Goal: Navigation & Orientation: Find specific page/section

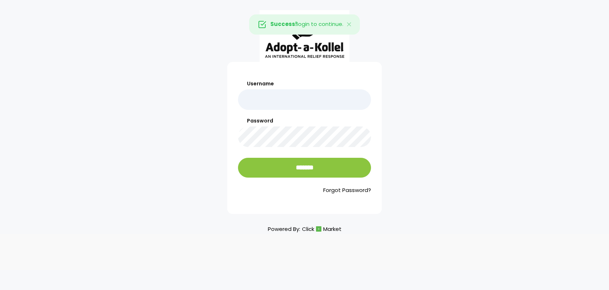
click at [267, 101] on input "Username" at bounding box center [304, 99] width 133 height 21
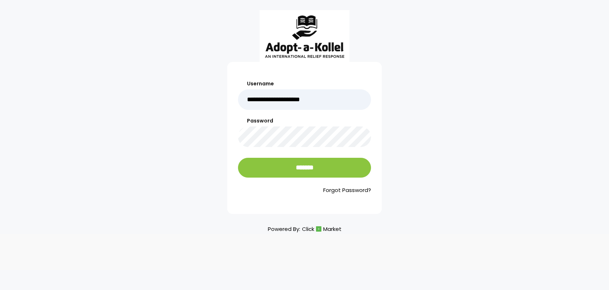
type input "**********"
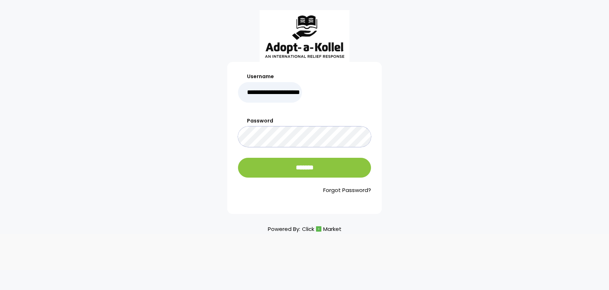
click at [238, 158] on input "*******" at bounding box center [304, 168] width 133 height 20
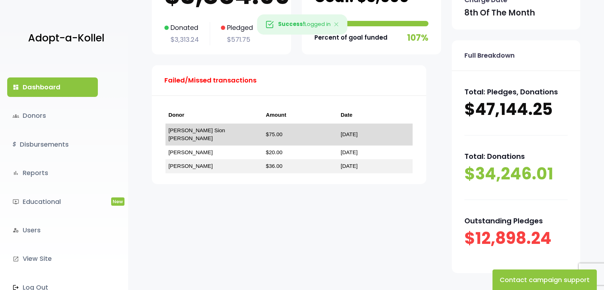
scroll to position [108, 0]
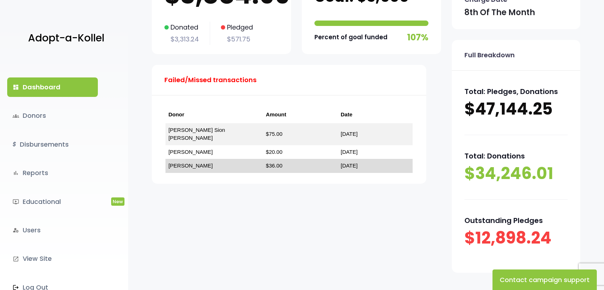
drag, startPoint x: 192, startPoint y: 163, endPoint x: 193, endPoint y: 158, distance: 5.9
click at [193, 159] on td "David S Tawil" at bounding box center [215, 166] width 98 height 14
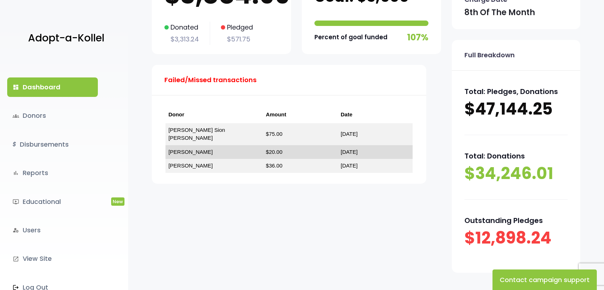
click at [195, 149] on td "JOEY CHEMTOB" at bounding box center [215, 152] width 98 height 14
click at [208, 149] on link "JOEY CHEMTOB" at bounding box center [190, 152] width 44 height 6
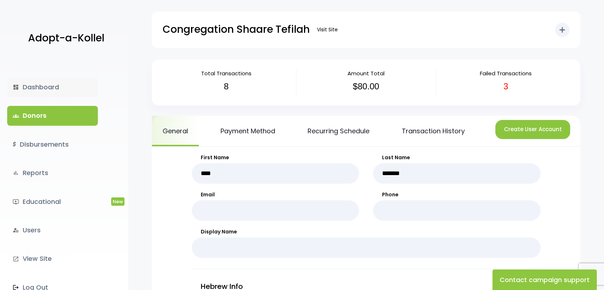
click at [55, 90] on link "dashboard Dashboard" at bounding box center [52, 86] width 91 height 19
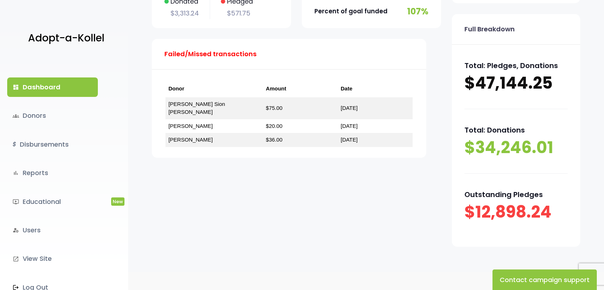
scroll to position [163, 0]
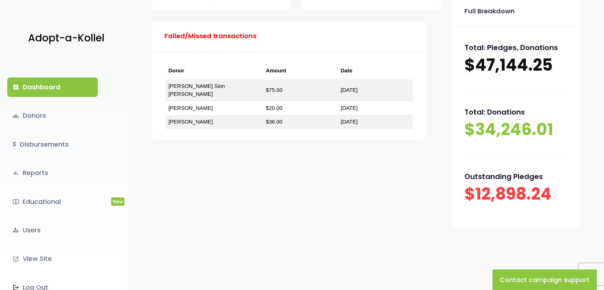
click at [477, 185] on p "$12,898.24" at bounding box center [515, 194] width 103 height 22
click at [476, 188] on p "$12,898.24" at bounding box center [515, 194] width 103 height 22
click at [471, 168] on div "Outstanding Pledges $12,898.24" at bounding box center [515, 187] width 103 height 64
click at [36, 113] on link "groups Donors" at bounding box center [52, 115] width 91 height 19
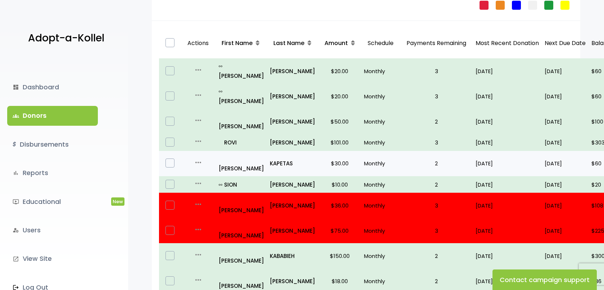
scroll to position [107, 0]
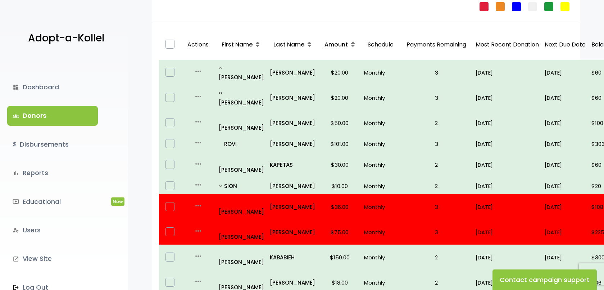
click at [440, 47] on p "Payments Remaining" at bounding box center [436, 44] width 67 height 25
click at [441, 45] on p "Payments Remaining" at bounding box center [436, 44] width 67 height 25
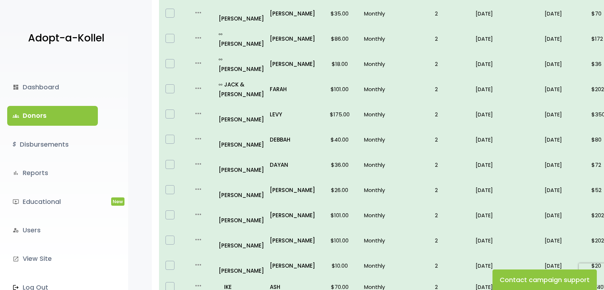
scroll to position [467, 0]
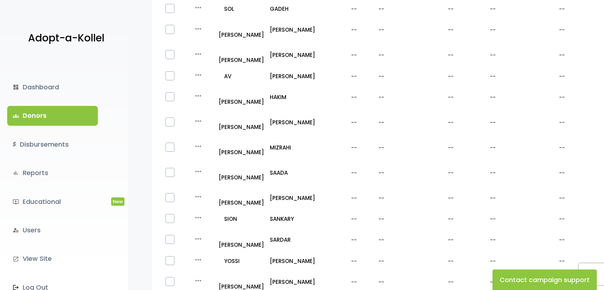
scroll to position [258, 0]
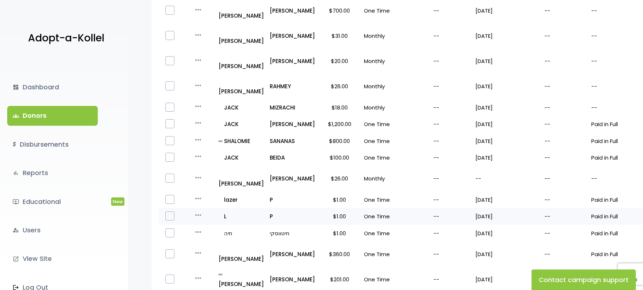
scroll to position [288, 0]
